Goal: Task Accomplishment & Management: Use online tool/utility

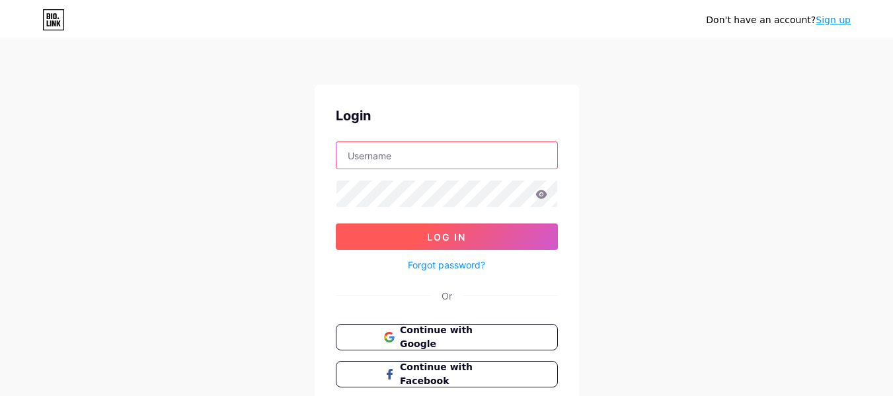
type input "[EMAIL_ADDRESS][DOMAIN_NAME]"
click at [491, 241] on button "Log In" at bounding box center [447, 237] width 222 height 26
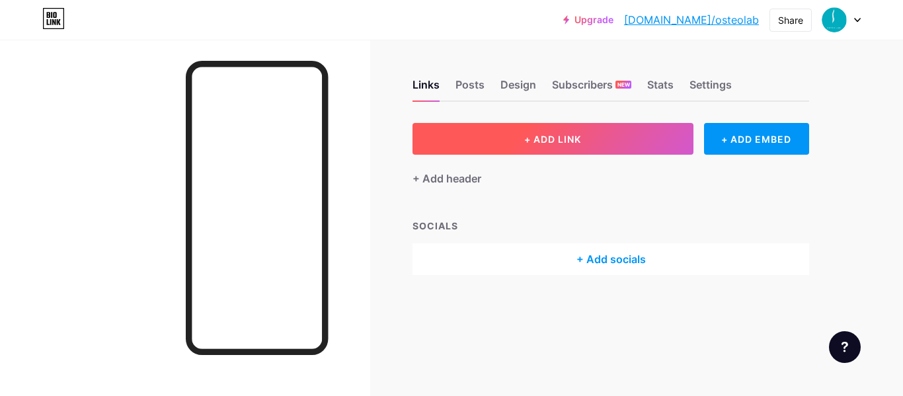
click at [557, 149] on button "+ ADD LINK" at bounding box center [553, 139] width 281 height 32
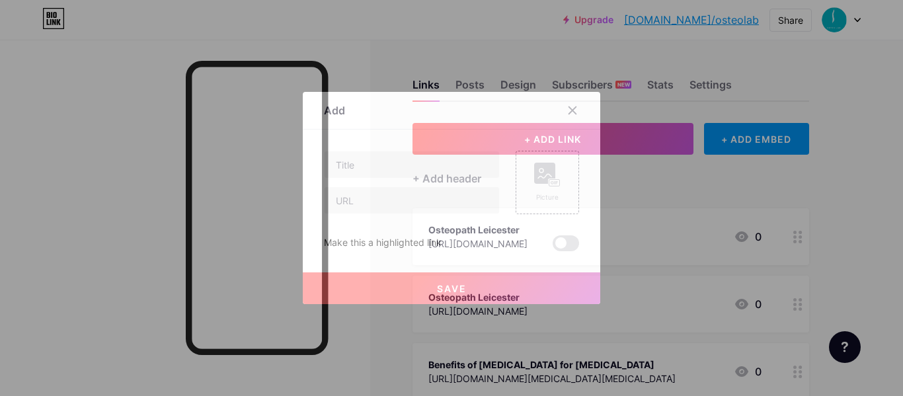
click at [368, 178] on div at bounding box center [412, 165] width 176 height 28
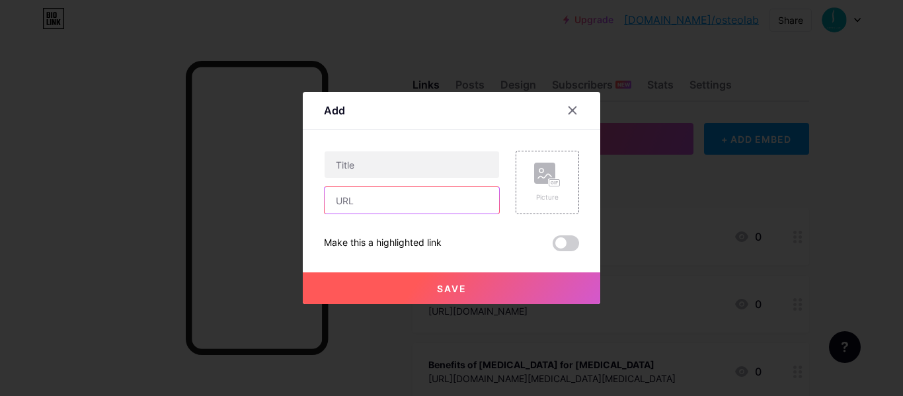
click at [365, 192] on input "text" at bounding box center [412, 200] width 175 height 26
paste input "[URL][DOMAIN_NAME]"
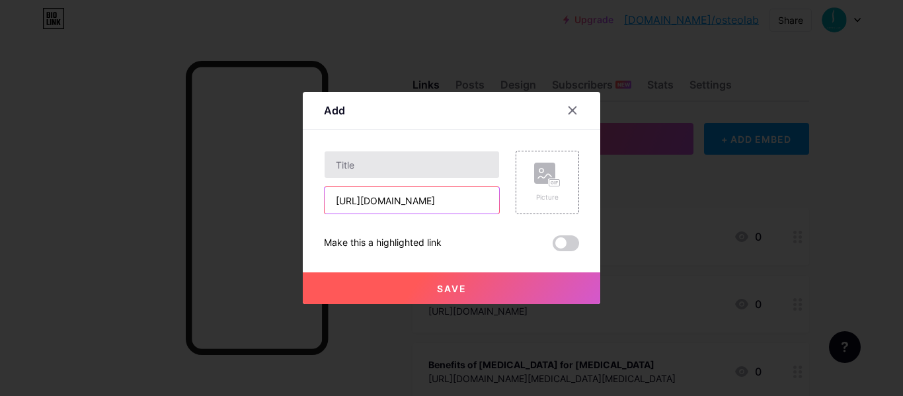
scroll to position [0, 324]
type input "[URL][DOMAIN_NAME]"
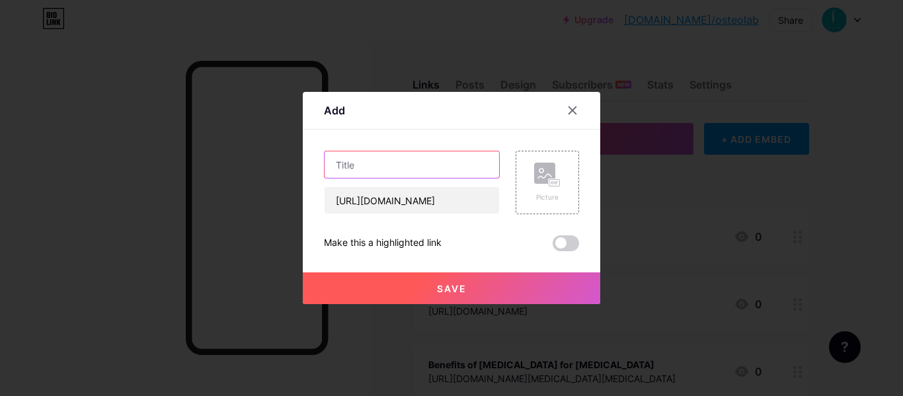
click at [354, 159] on input "text" at bounding box center [412, 164] width 175 height 26
paste input "[MEDICAL_DATA] Manipulation for Back Pain Focuses on Muscles/Connective Tissue"
type input "[MEDICAL_DATA] Manipulation for Back Pain Focuses on Muscles/Connective Tissue"
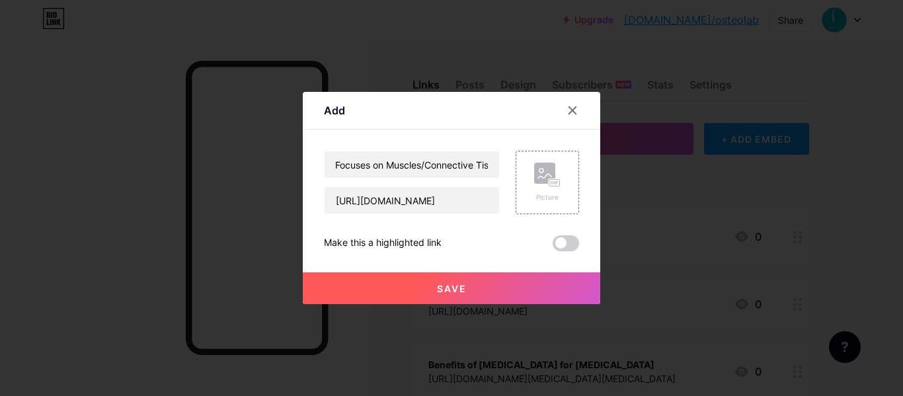
click at [560, 244] on span at bounding box center [566, 243] width 26 height 16
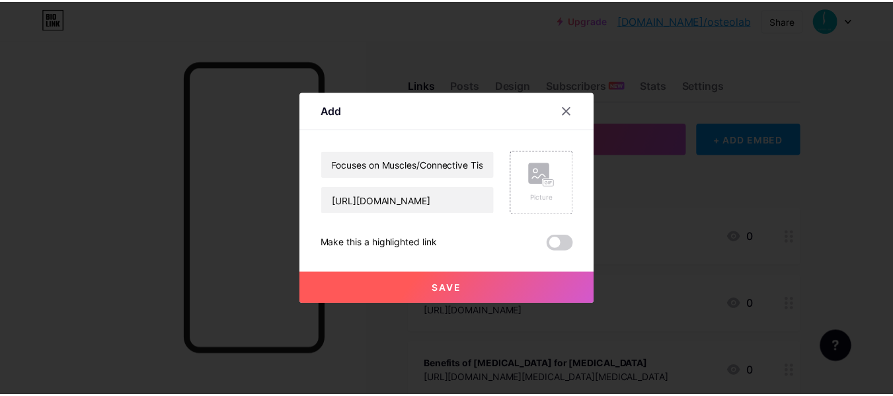
scroll to position [0, 0]
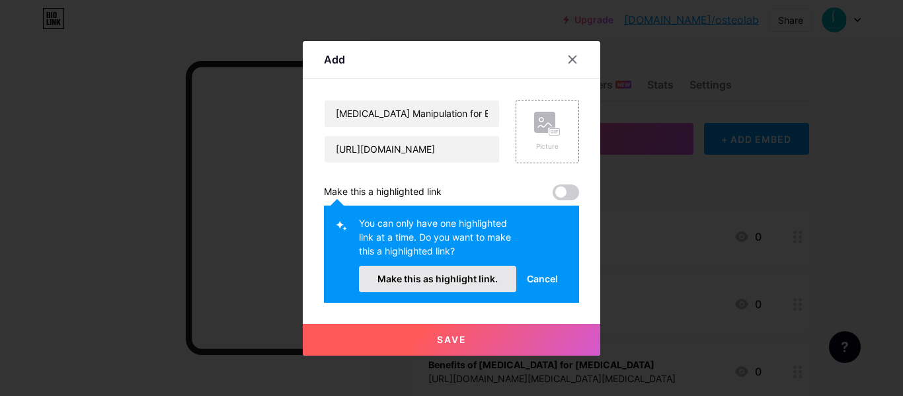
click at [459, 278] on span "Make this as highlight link." at bounding box center [438, 278] width 120 height 11
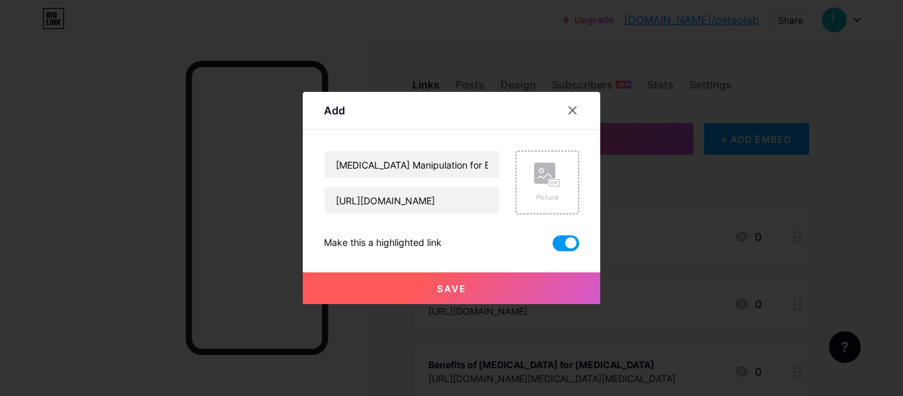
click at [483, 288] on button "Save" at bounding box center [452, 288] width 298 height 32
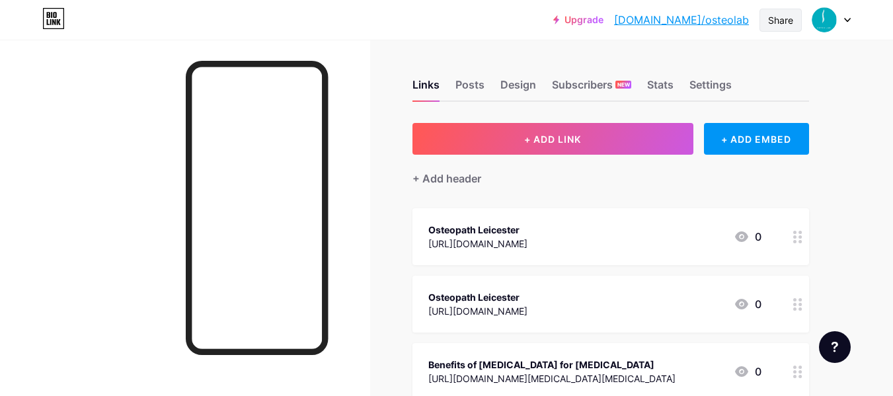
click at [790, 16] on div "Share" at bounding box center [780, 20] width 25 height 14
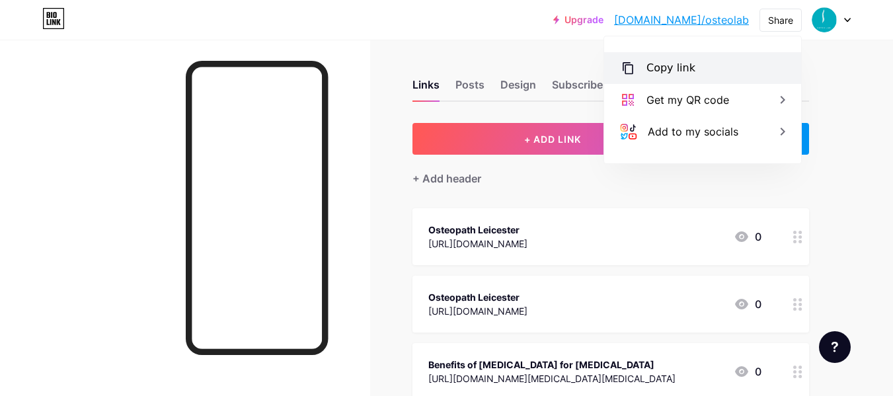
click at [683, 75] on div "Copy link" at bounding box center [671, 68] width 49 height 16
